Goal: Transaction & Acquisition: Purchase product/service

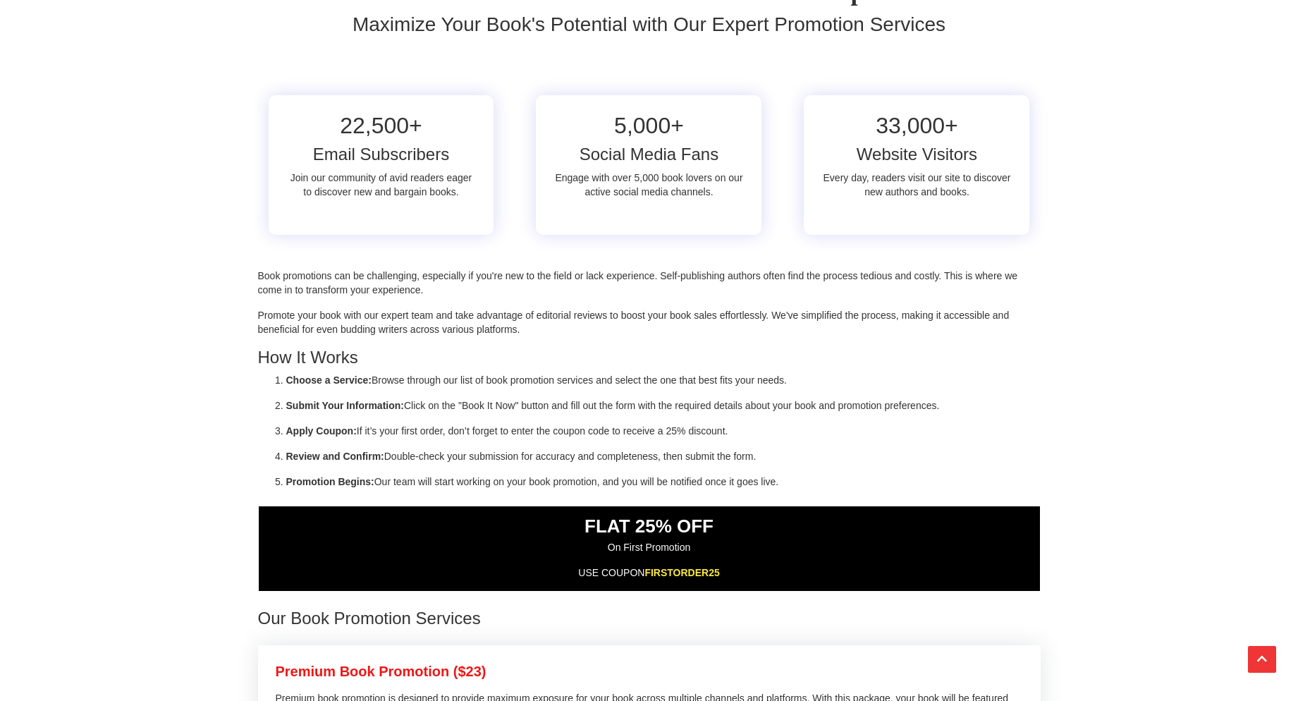
scroll to position [360, 0]
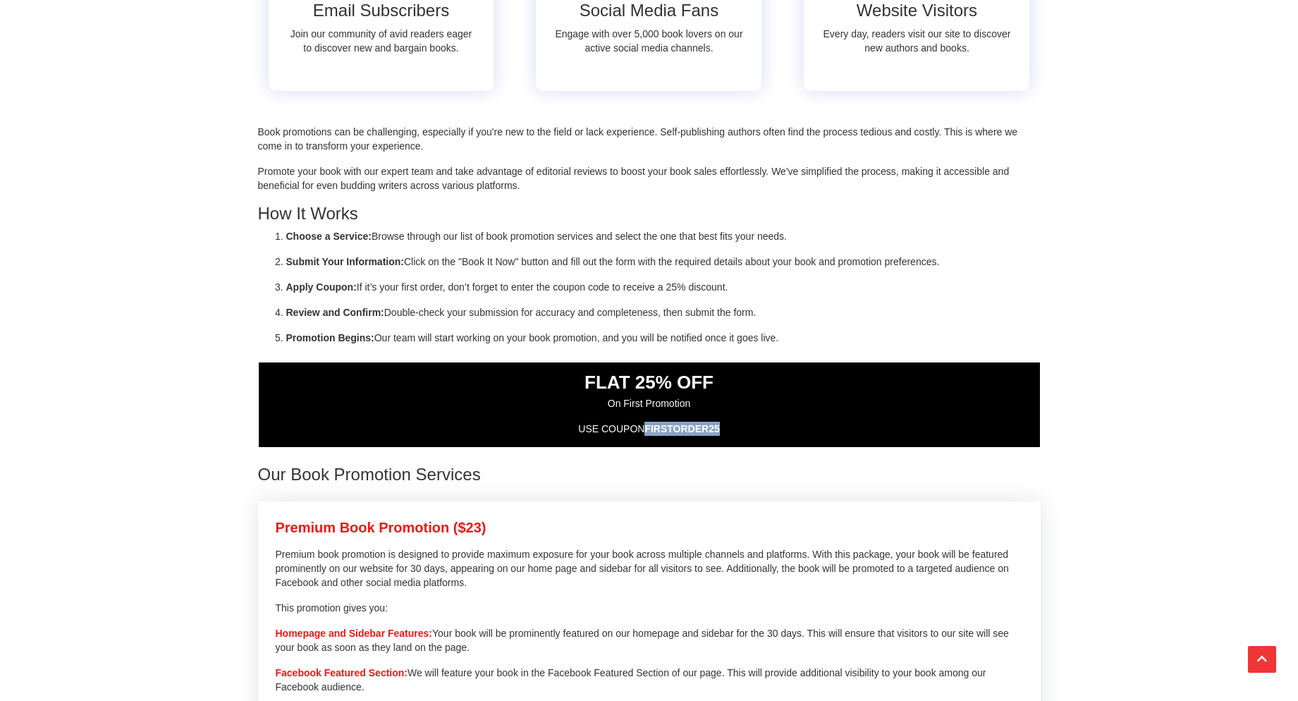
drag, startPoint x: 736, startPoint y: 428, endPoint x: 647, endPoint y: 434, distance: 89.0
click at [647, 434] on p "USE COUPON FIRSTORDER25" at bounding box center [649, 429] width 781 height 14
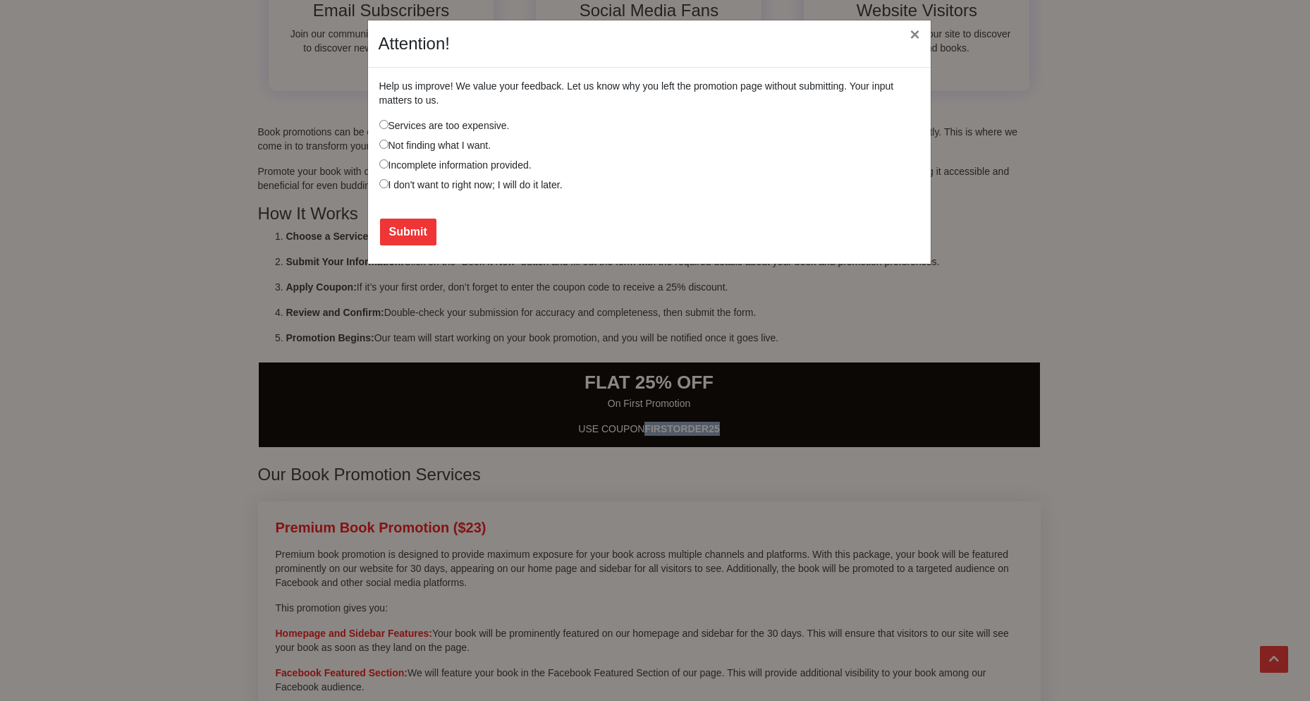
copy span "FIRSTORDER25"
click at [915, 44] on button "×" at bounding box center [914, 34] width 32 height 39
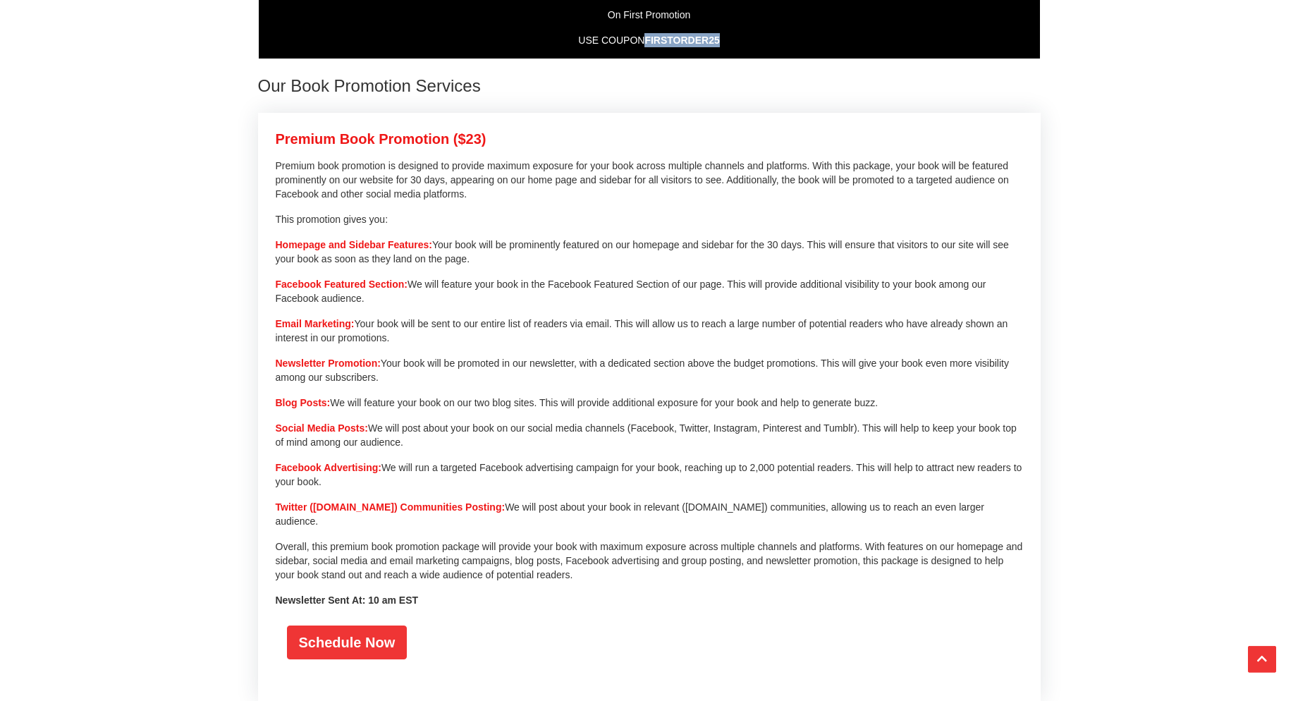
scroll to position [791, 0]
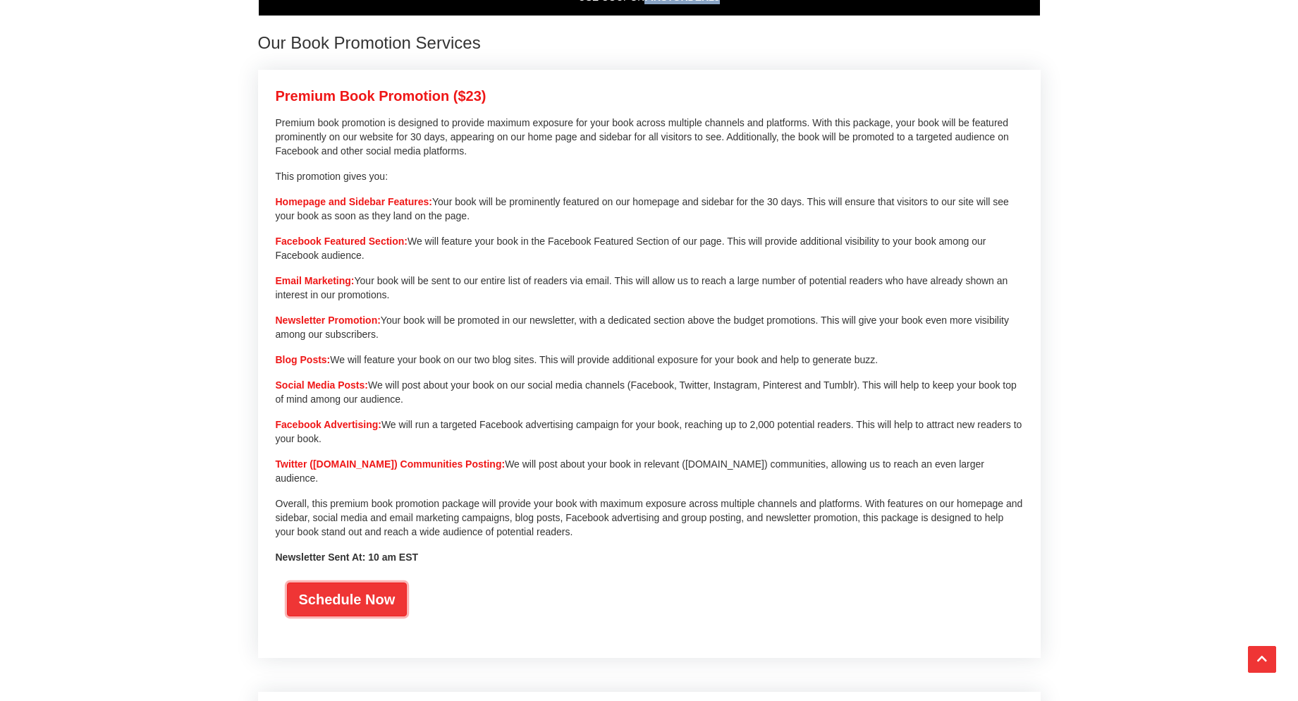
click at [356, 592] on link "Schedule Now" at bounding box center [347, 599] width 121 height 34
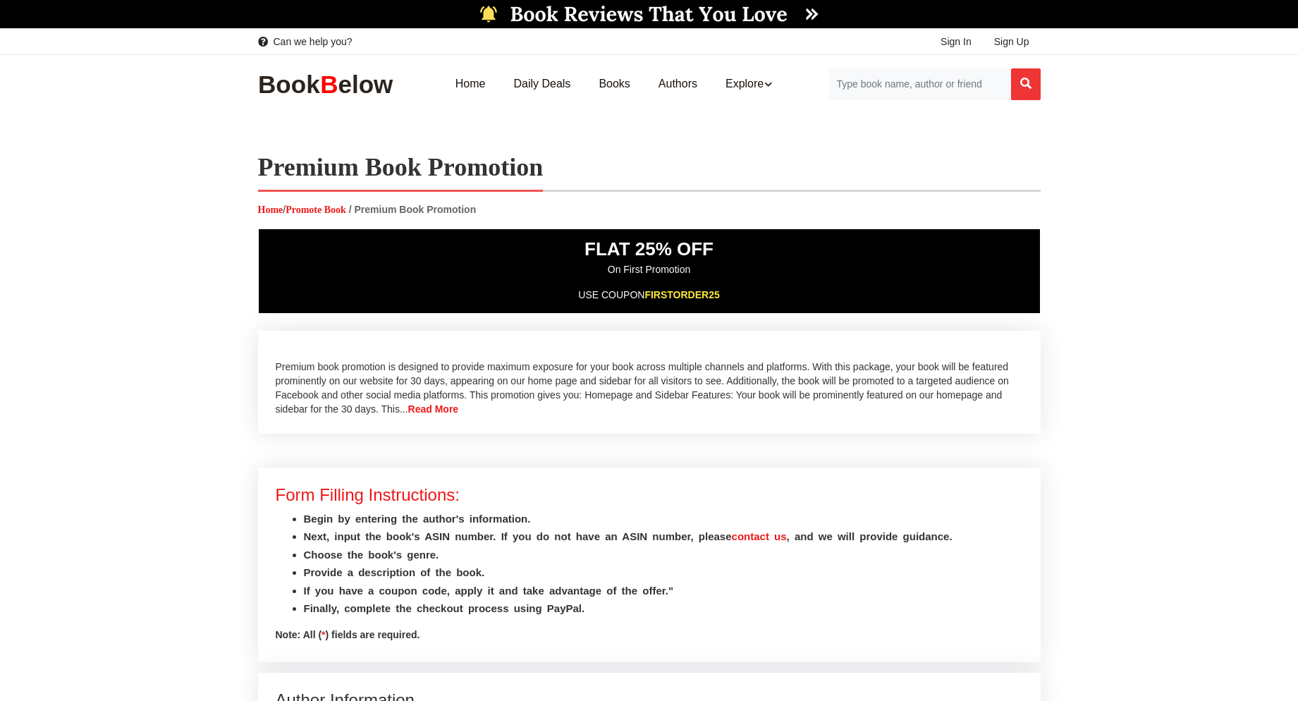
select select
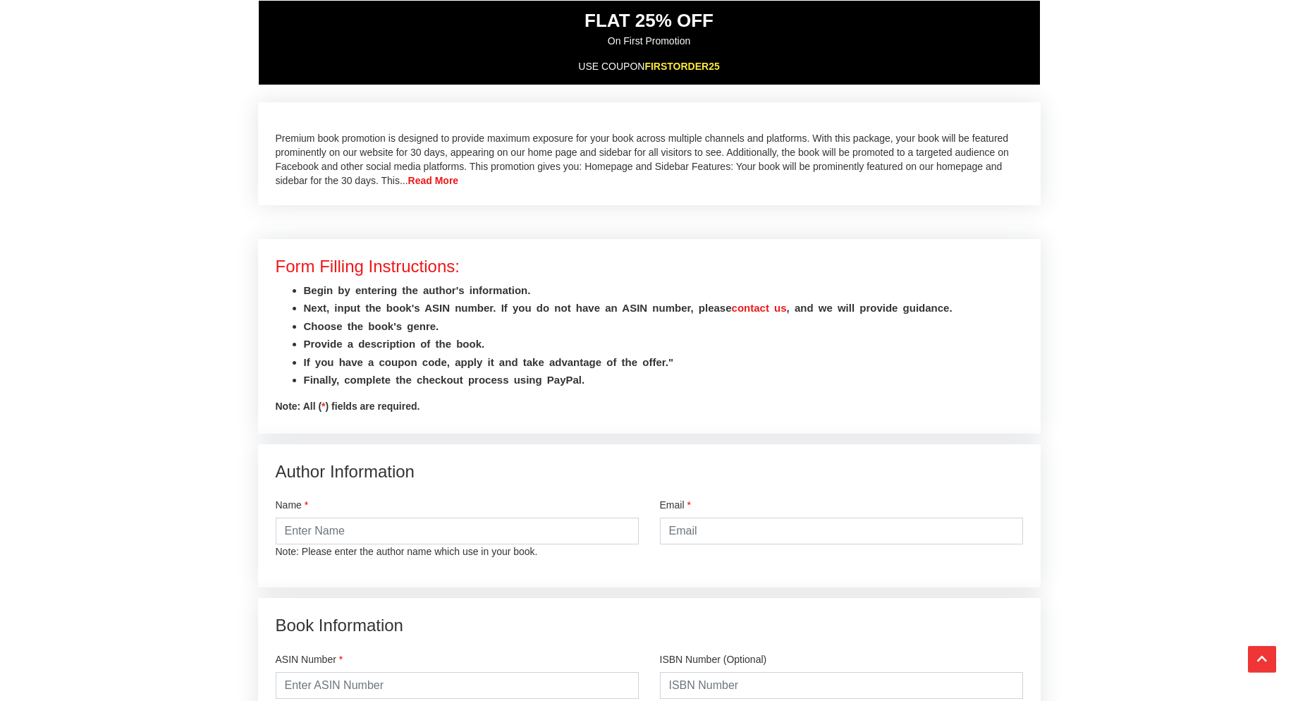
scroll to position [288, 0]
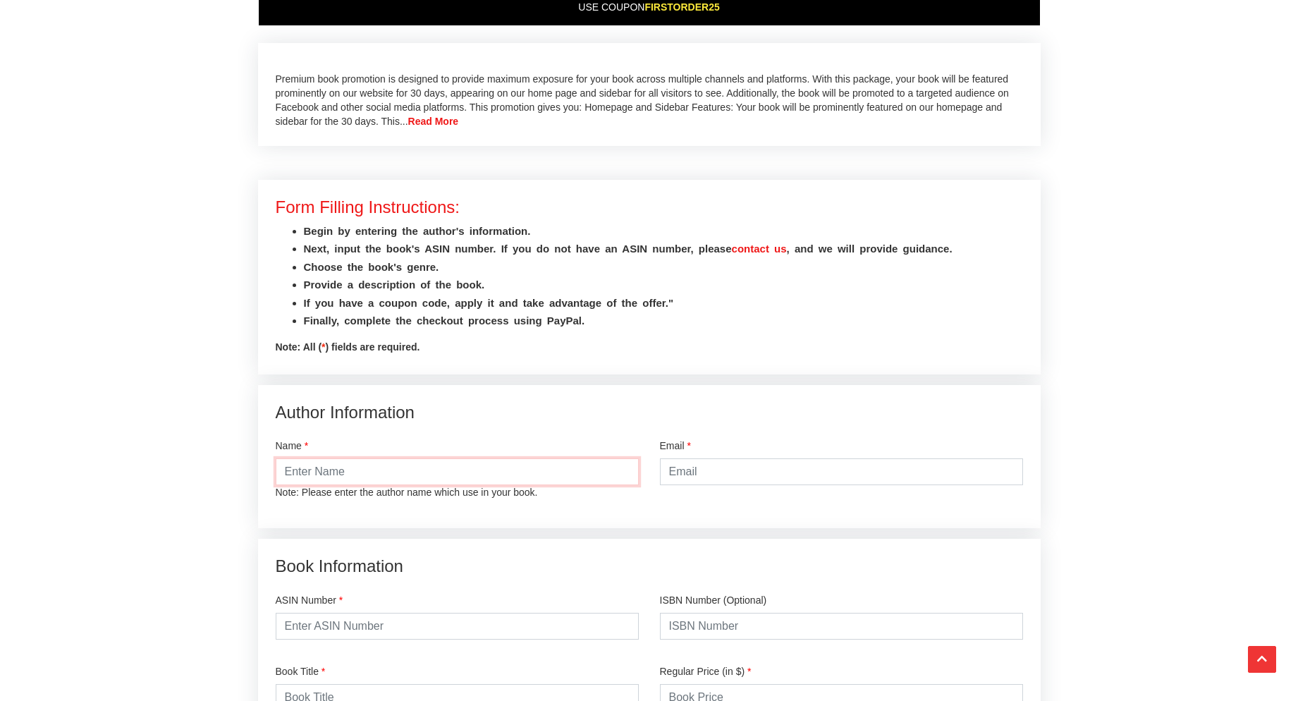
click at [348, 462] on input "text" at bounding box center [457, 471] width 363 height 27
type input "Matt Devitt"
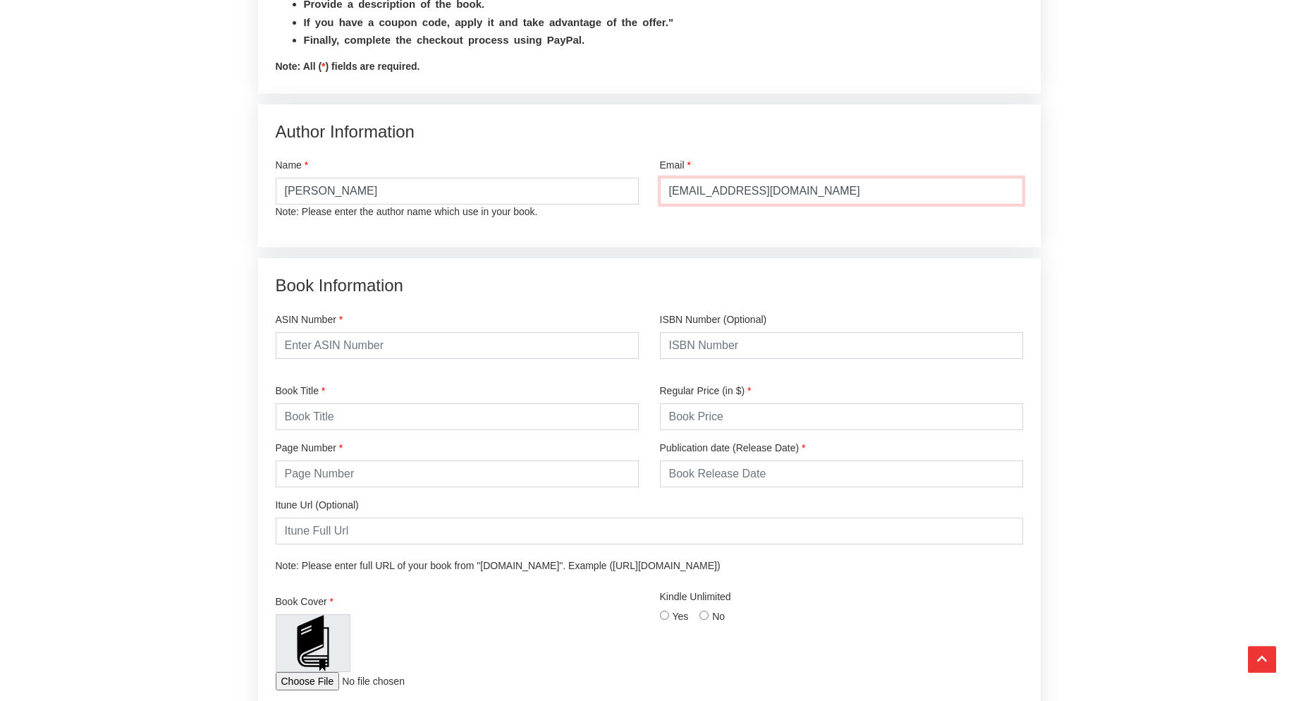
scroll to position [575, 0]
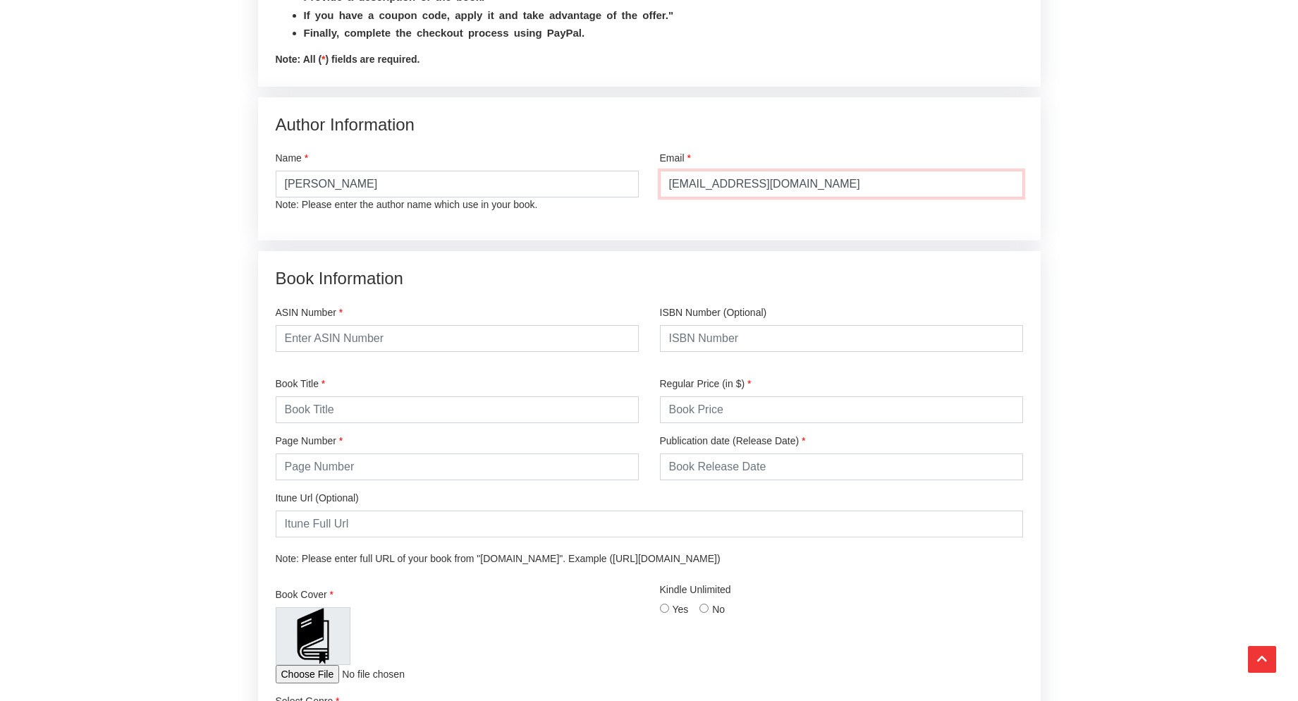
type input "theconquesttrilogy@yahoo.com"
click at [536, 335] on input "text" at bounding box center [457, 338] width 363 height 27
click at [303, 308] on label "ASIN Number" at bounding box center [310, 312] width 68 height 14
click at [646, 361] on div "ASIN Number" at bounding box center [457, 330] width 384 height 71
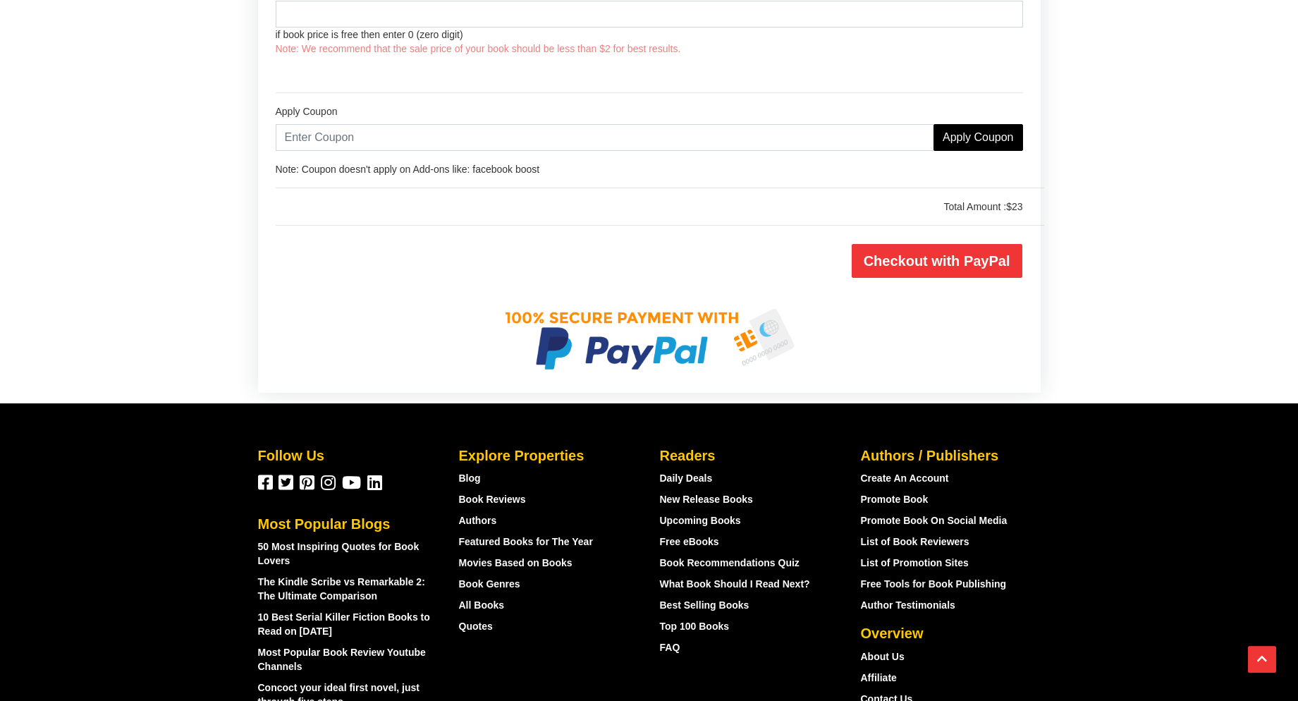
scroll to position [1798, 0]
click at [526, 139] on input "text" at bounding box center [605, 136] width 659 height 27
paste input "FIRSTORDER25"
type input "FIRSTORDER25"
click at [963, 124] on input "Apply Coupon" at bounding box center [979, 136] width 90 height 27
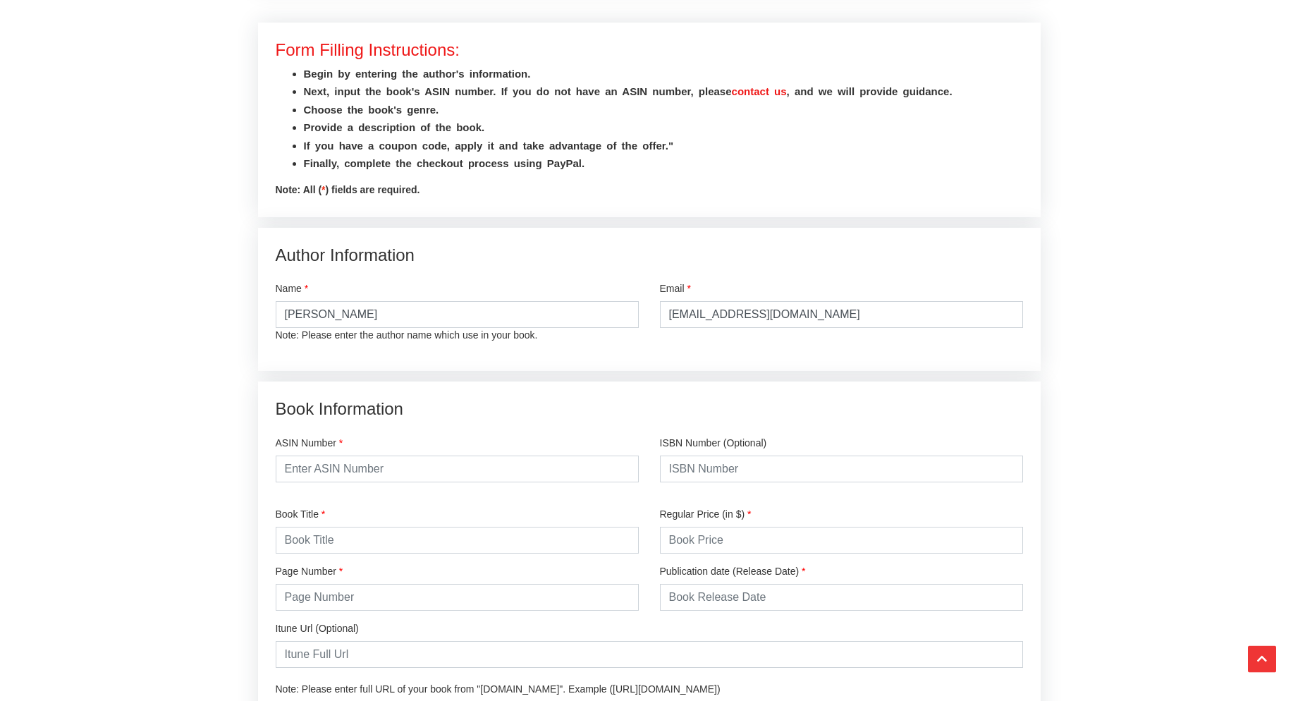
scroll to position [432, 0]
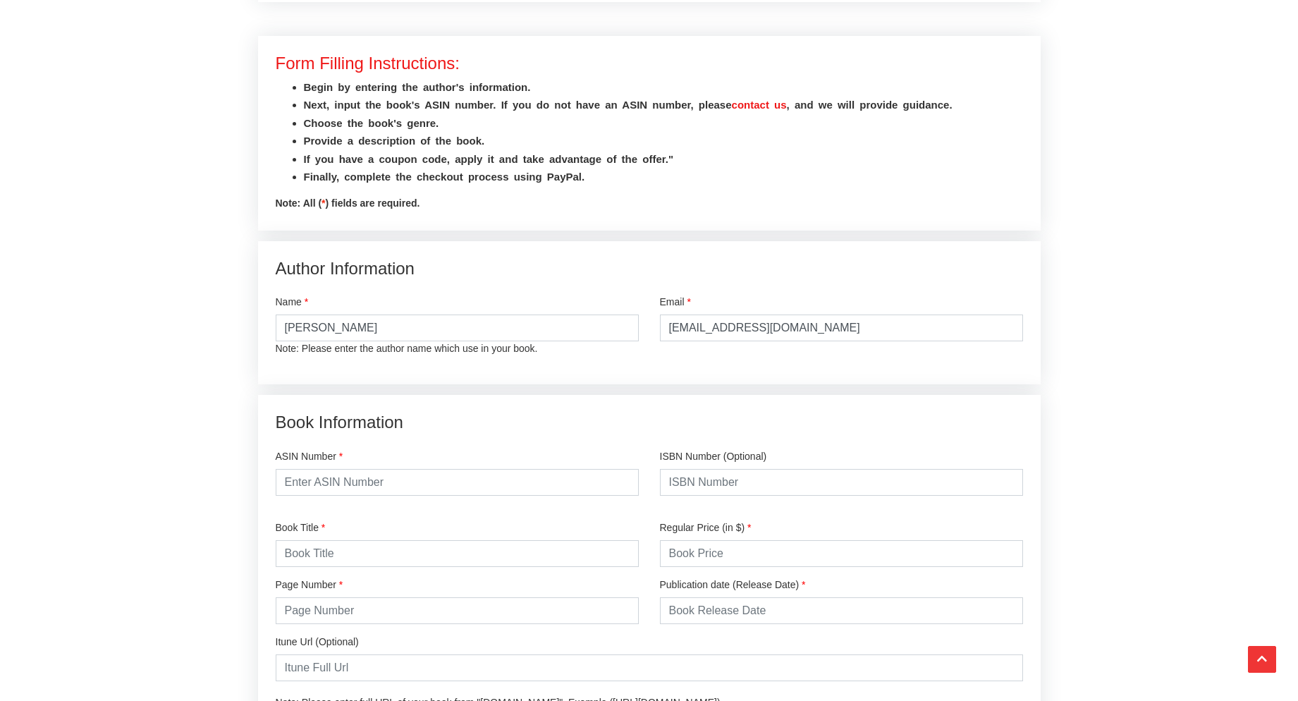
click at [783, 109] on link "contact us" at bounding box center [759, 105] width 55 height 12
